Goal: Task Accomplishment & Management: Use online tool/utility

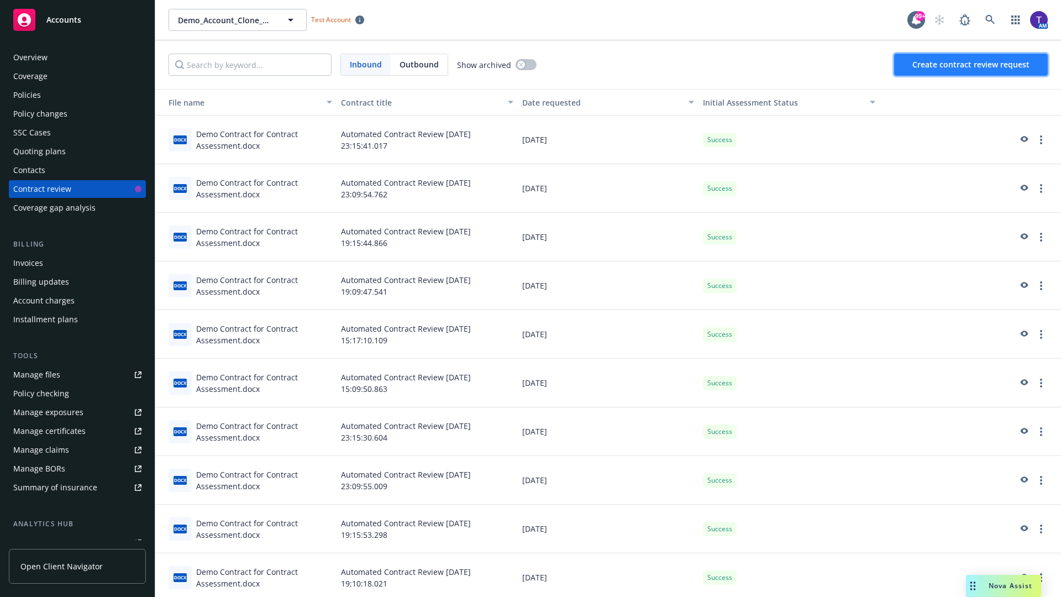
click at [972, 65] on span "Create contract review request" at bounding box center [970, 64] width 117 height 11
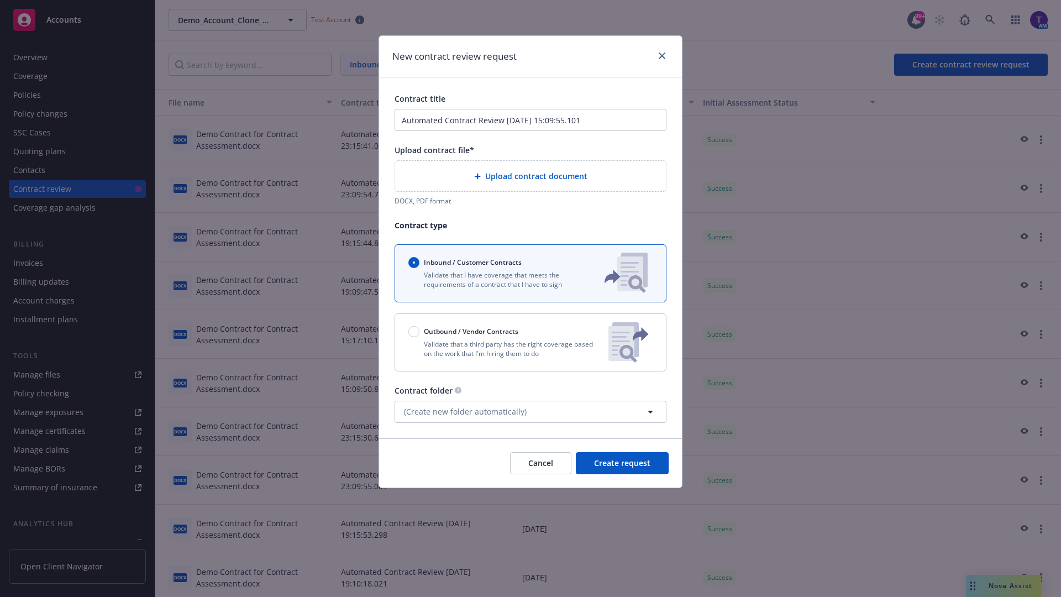
type input "Automated Contract Review 10-15-2025 15:09:55.101"
click at [531, 342] on p "Validate that a third party has the right coverage based on the work that I'm h…" at bounding box center [503, 348] width 191 height 19
radio input "false"
radio input "true"
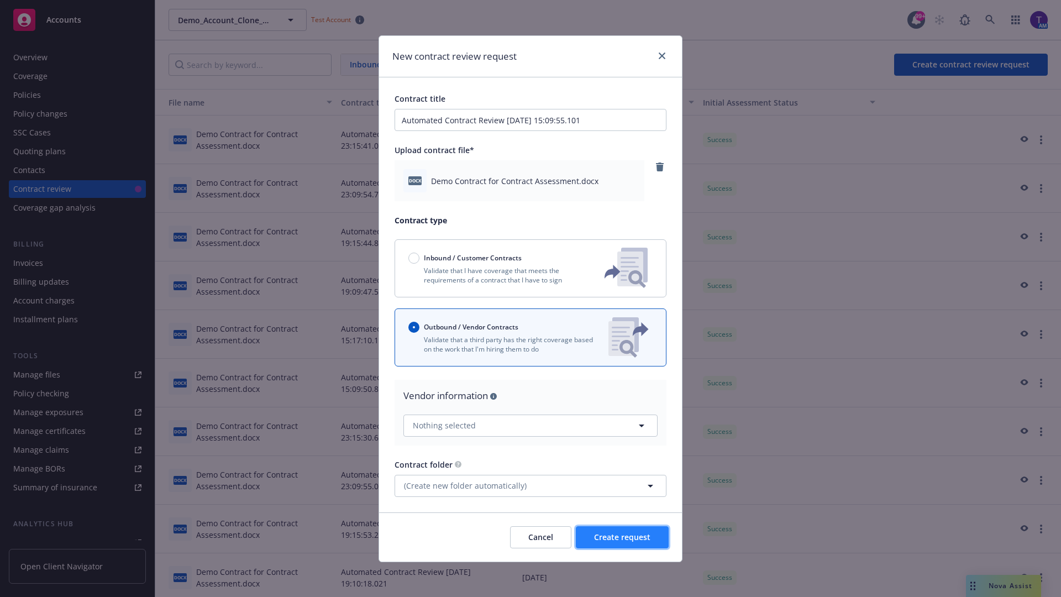
click at [622, 537] on span "Create request" at bounding box center [622, 537] width 56 height 11
